Goal: Book appointment/travel/reservation

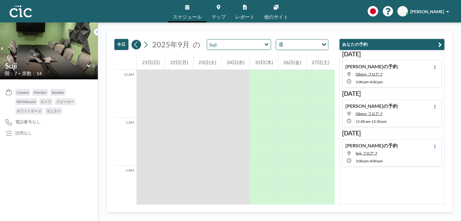
scroll to position [816, 0]
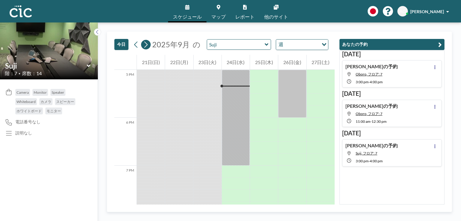
click at [145, 45] on icon at bounding box center [146, 44] width 6 height 9
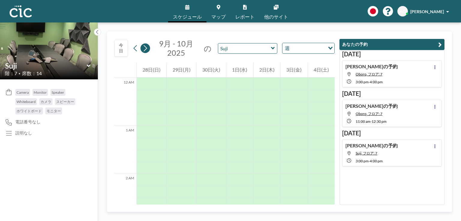
scroll to position [372, 0]
click at [145, 45] on icon at bounding box center [145, 48] width 6 height 9
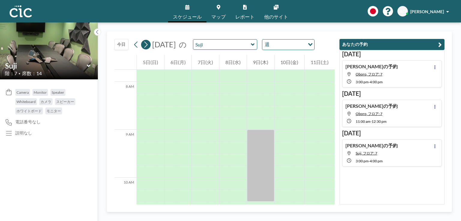
click at [145, 45] on icon at bounding box center [146, 44] width 6 height 9
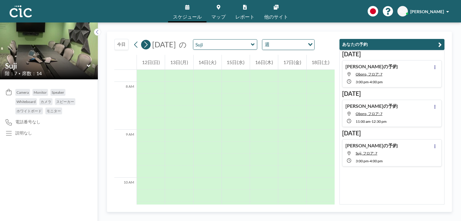
click at [145, 45] on icon at bounding box center [146, 44] width 6 height 9
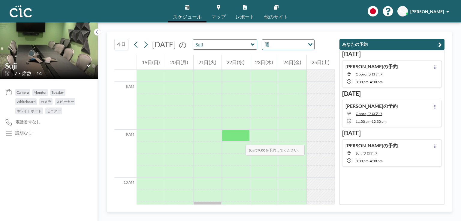
click at [239, 139] on div at bounding box center [236, 136] width 28 height 12
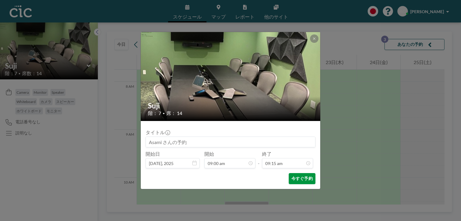
scroll to position [395, 0]
click at [296, 175] on button "今すぐ予約" at bounding box center [301, 178] width 27 height 11
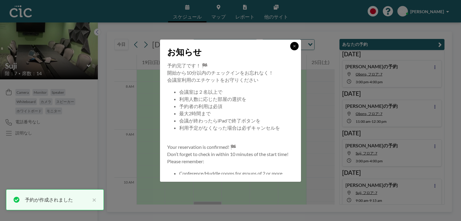
click at [294, 43] on button at bounding box center [294, 46] width 8 height 8
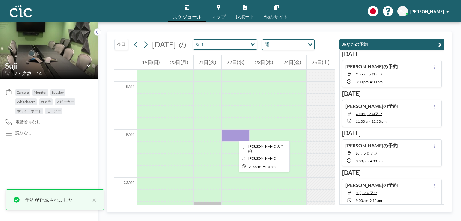
click at [234, 136] on div at bounding box center [236, 136] width 28 height 12
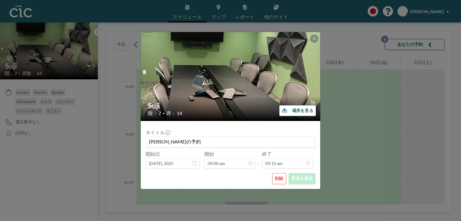
scroll to position [384, 0]
click at [276, 180] on button "削除" at bounding box center [279, 178] width 14 height 11
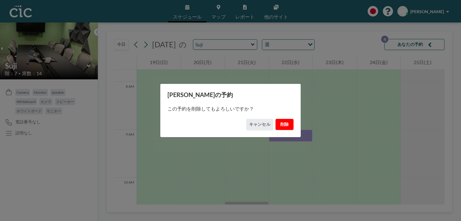
click at [282, 124] on button "削除" at bounding box center [284, 124] width 18 height 11
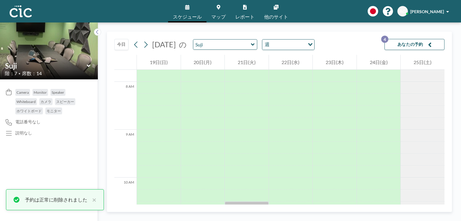
click at [255, 46] on icon at bounding box center [253, 45] width 4 height 6
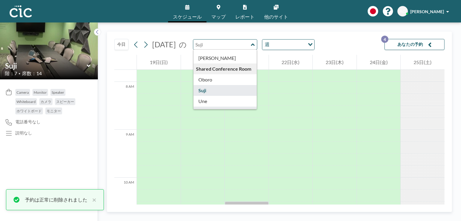
scroll to position [287, 0]
type input "Oboro"
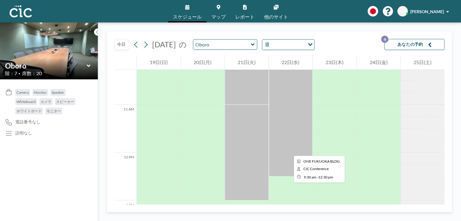
scroll to position [493, 0]
